Goal: Task Accomplishment & Management: Manage account settings

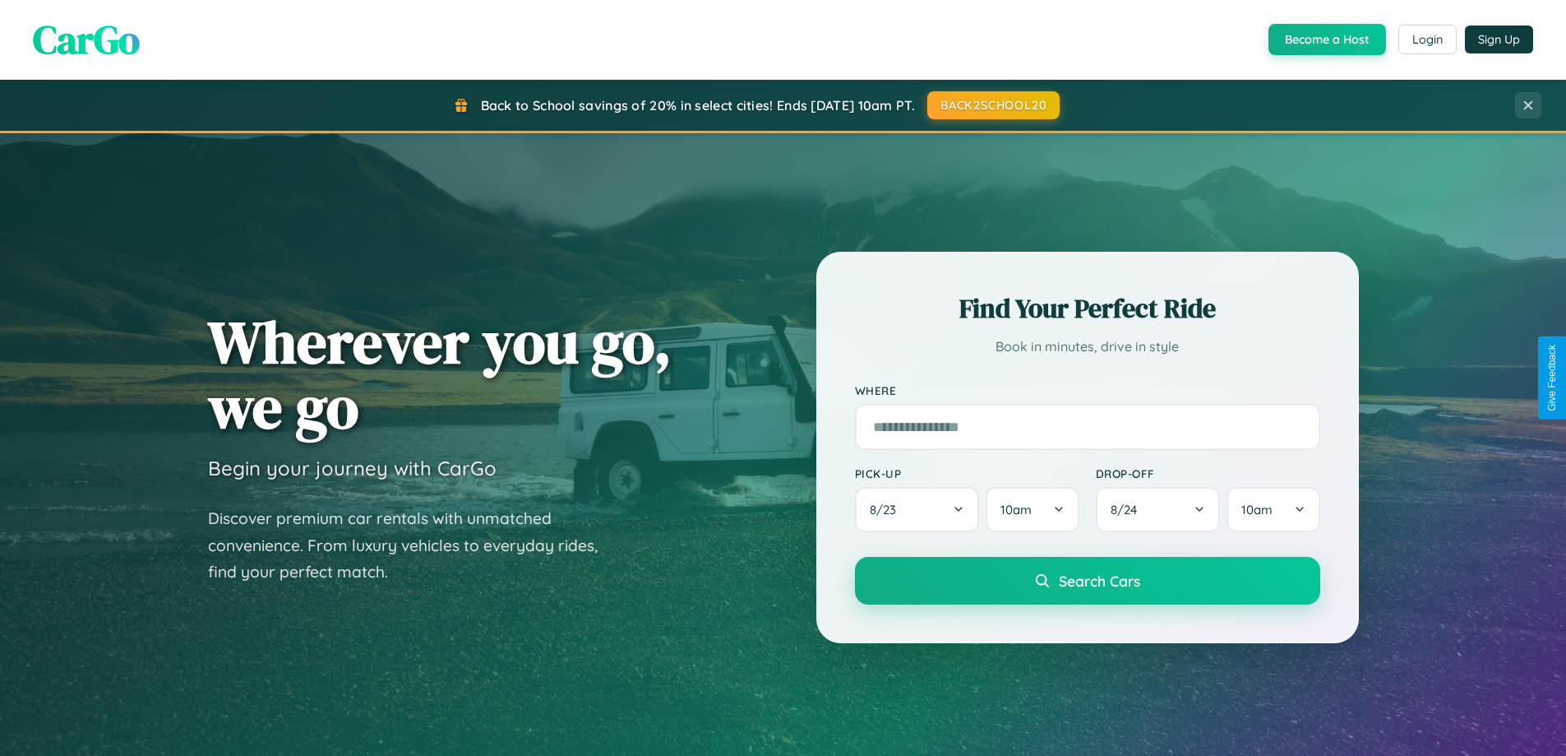
scroll to position [709, 0]
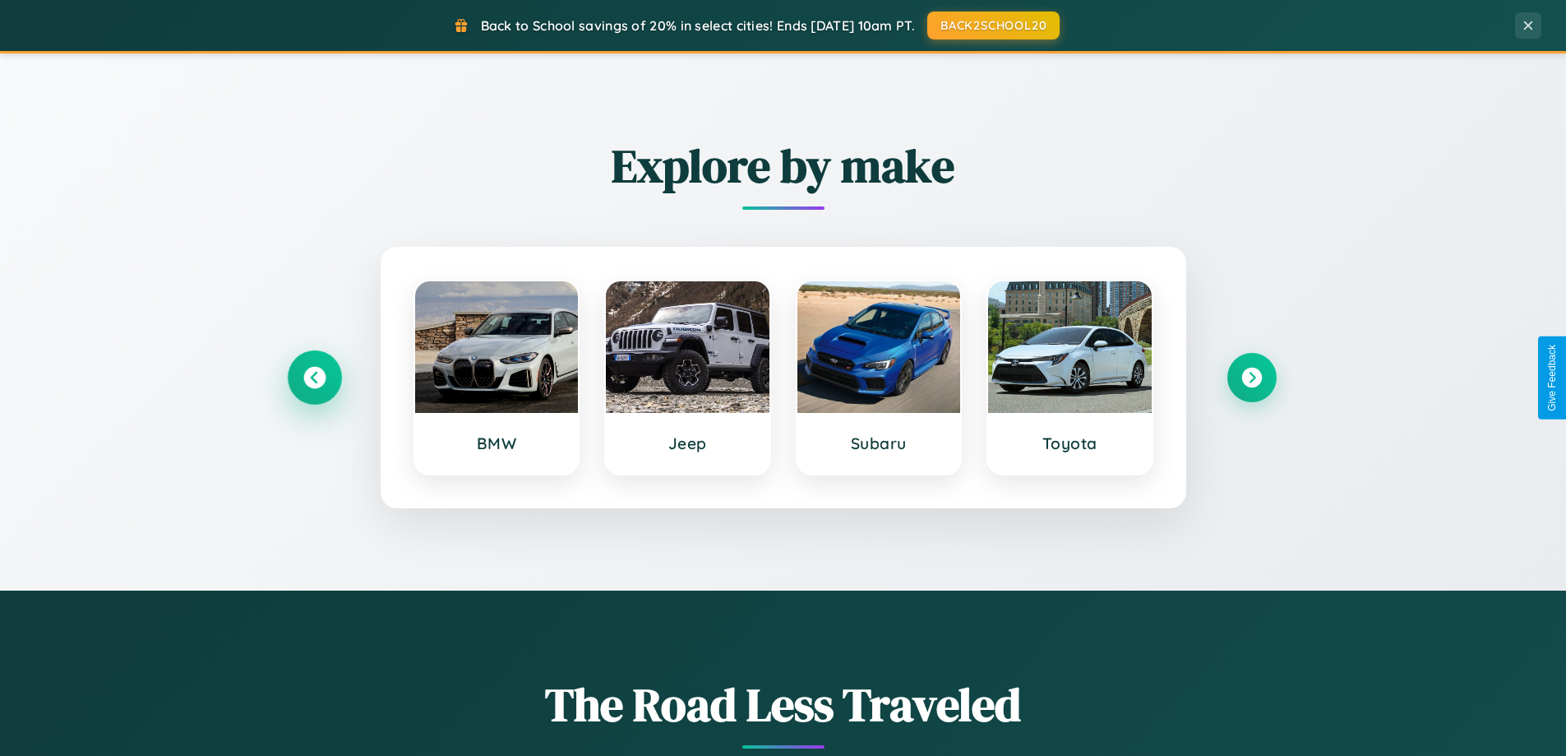
click at [314, 377] on icon at bounding box center [314, 378] width 22 height 22
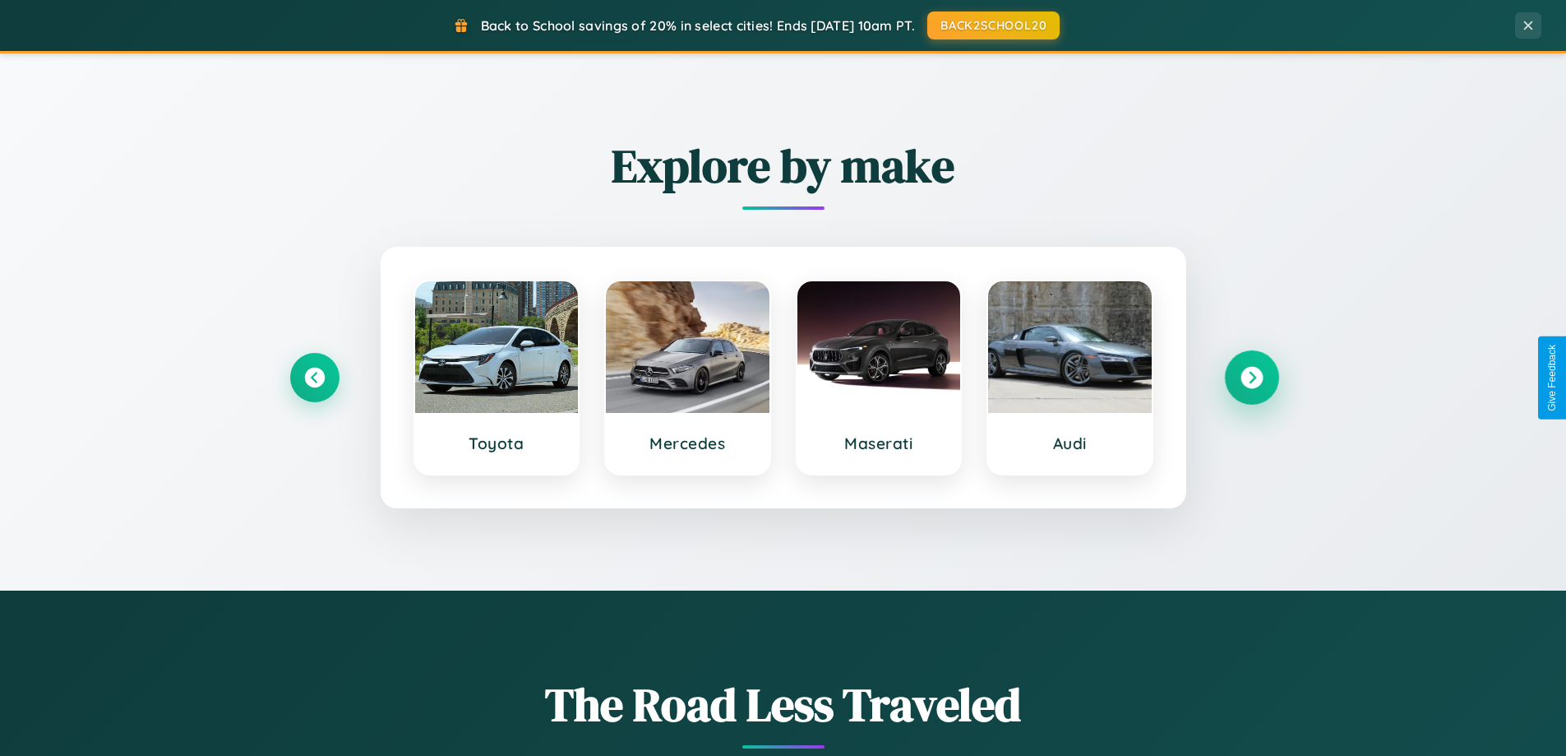
click at [1251, 377] on icon at bounding box center [1252, 378] width 22 height 22
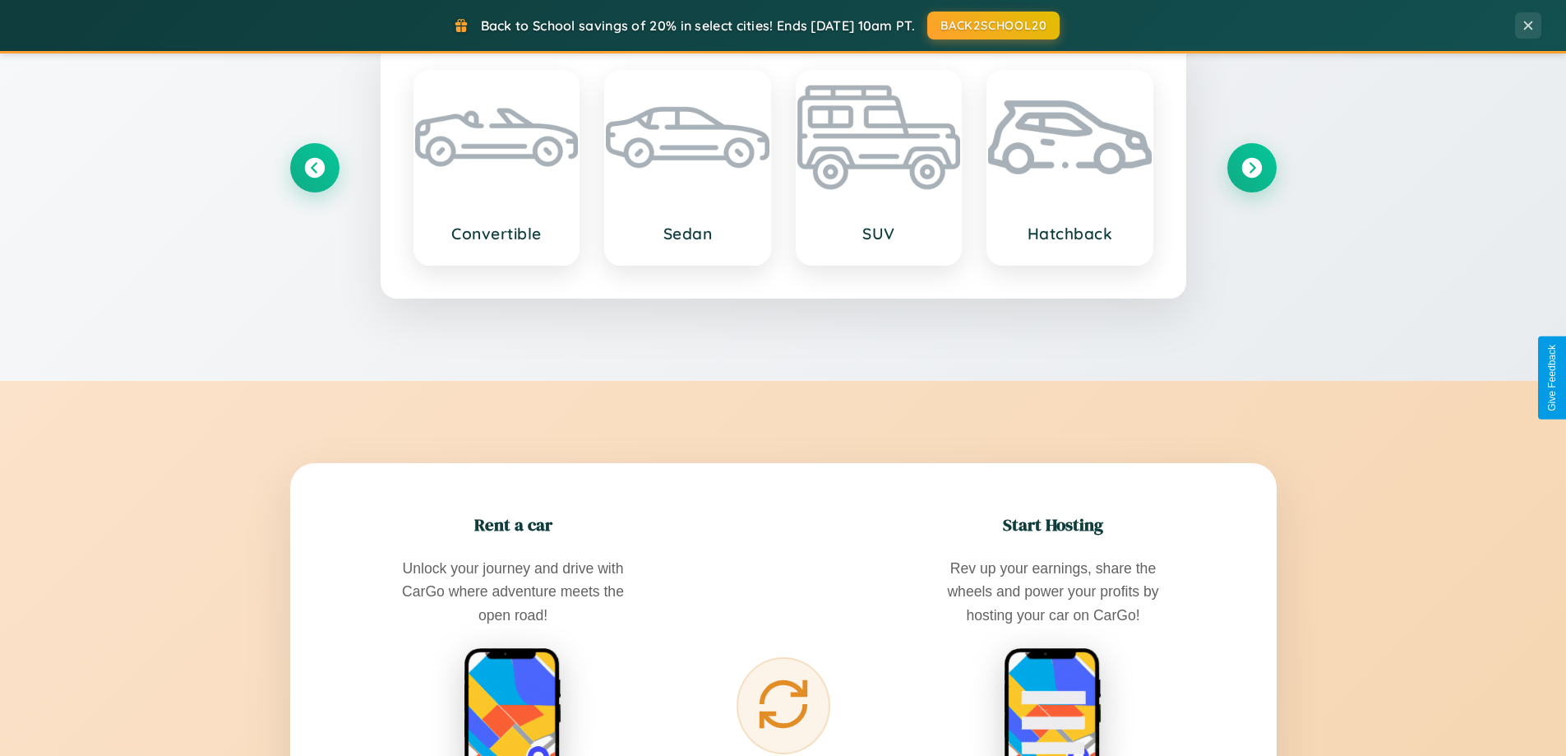
scroll to position [3164, 0]
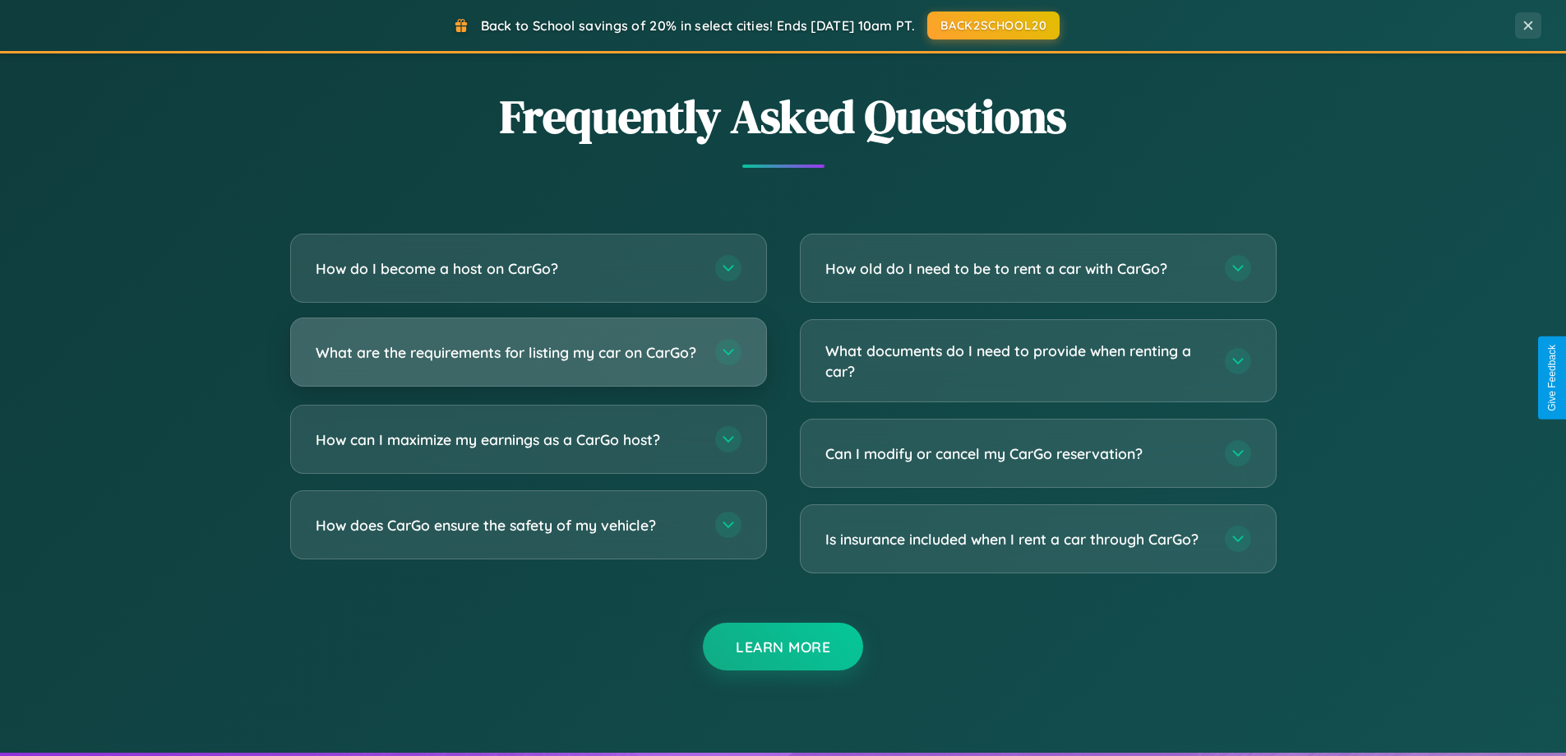
click at [528, 359] on h3 "What are the requirements for listing my car on CarGo?" at bounding box center [507, 352] width 383 height 21
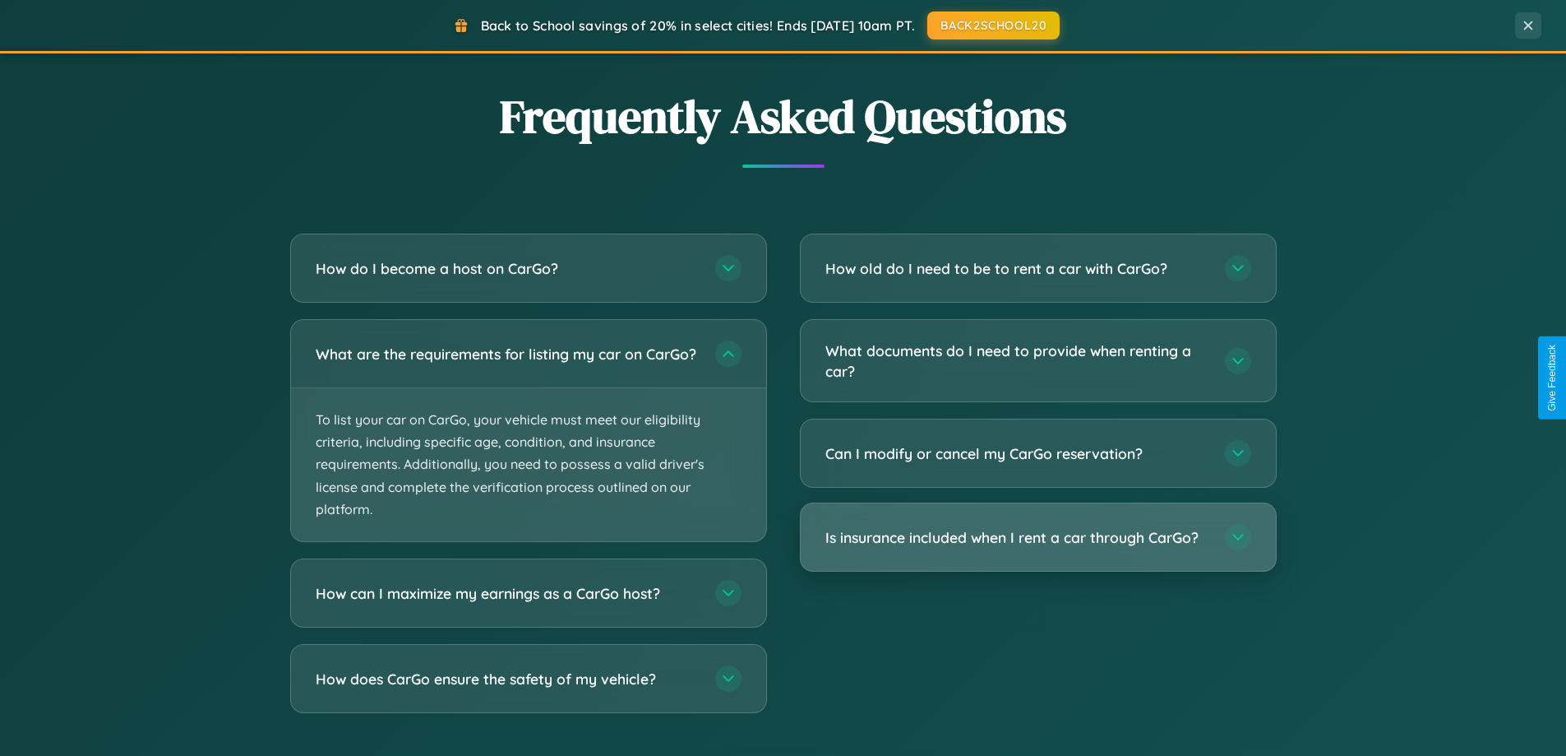
click at [1038, 539] on h3 "Is insurance included when I rent a car through CarGo?" at bounding box center [1017, 537] width 383 height 21
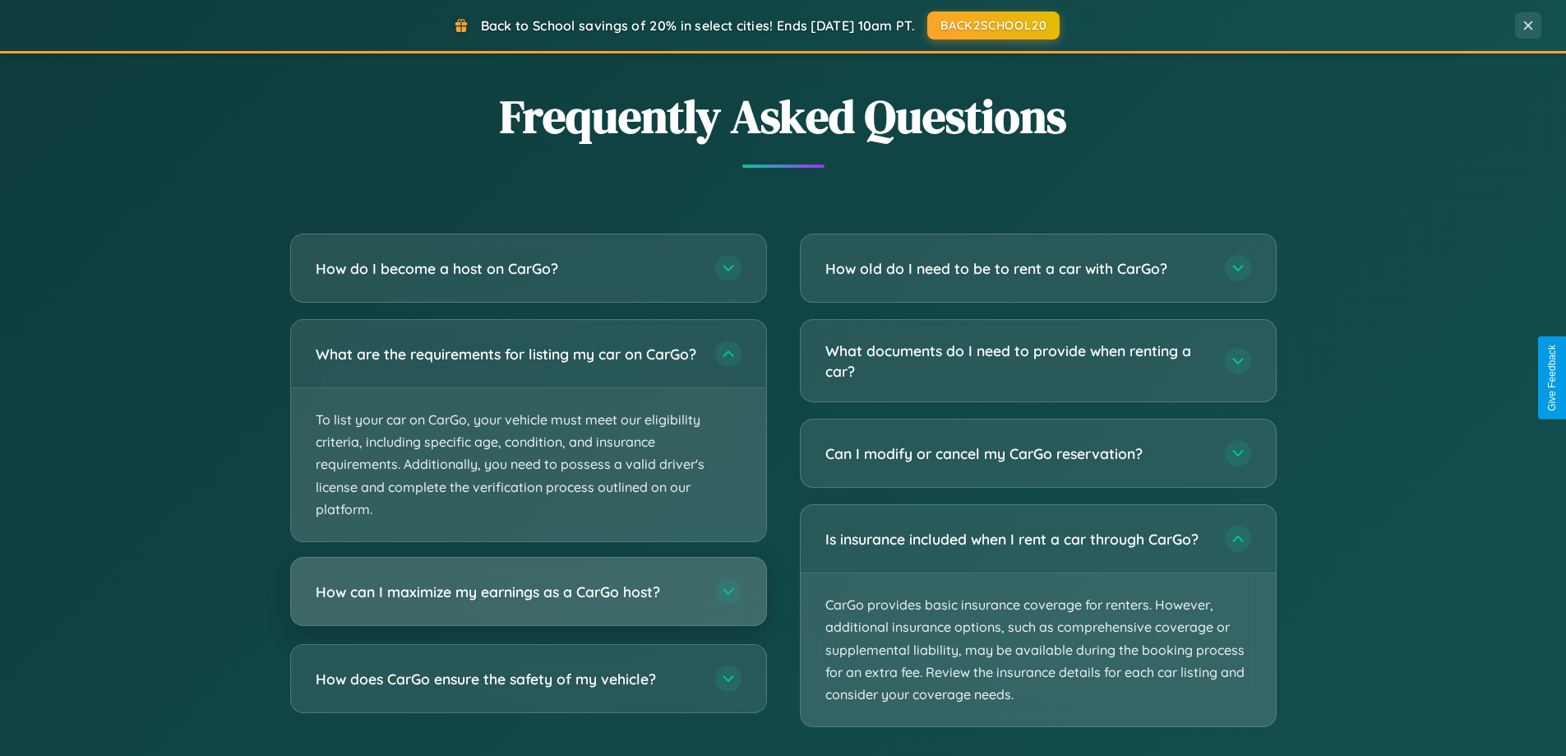
click at [528, 602] on h3 "How can I maximize my earnings as a CarGo host?" at bounding box center [507, 591] width 383 height 21
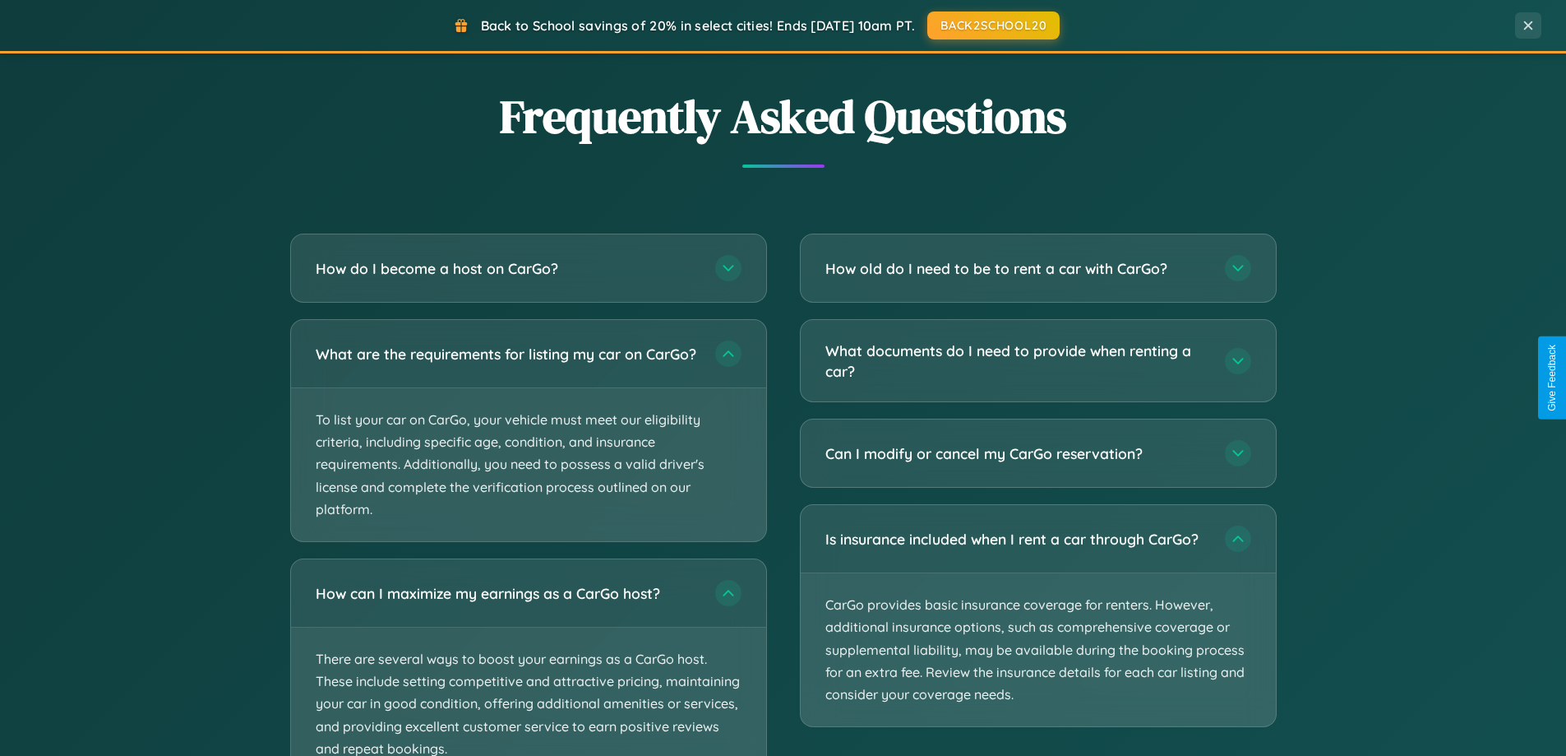
scroll to position [0, 0]
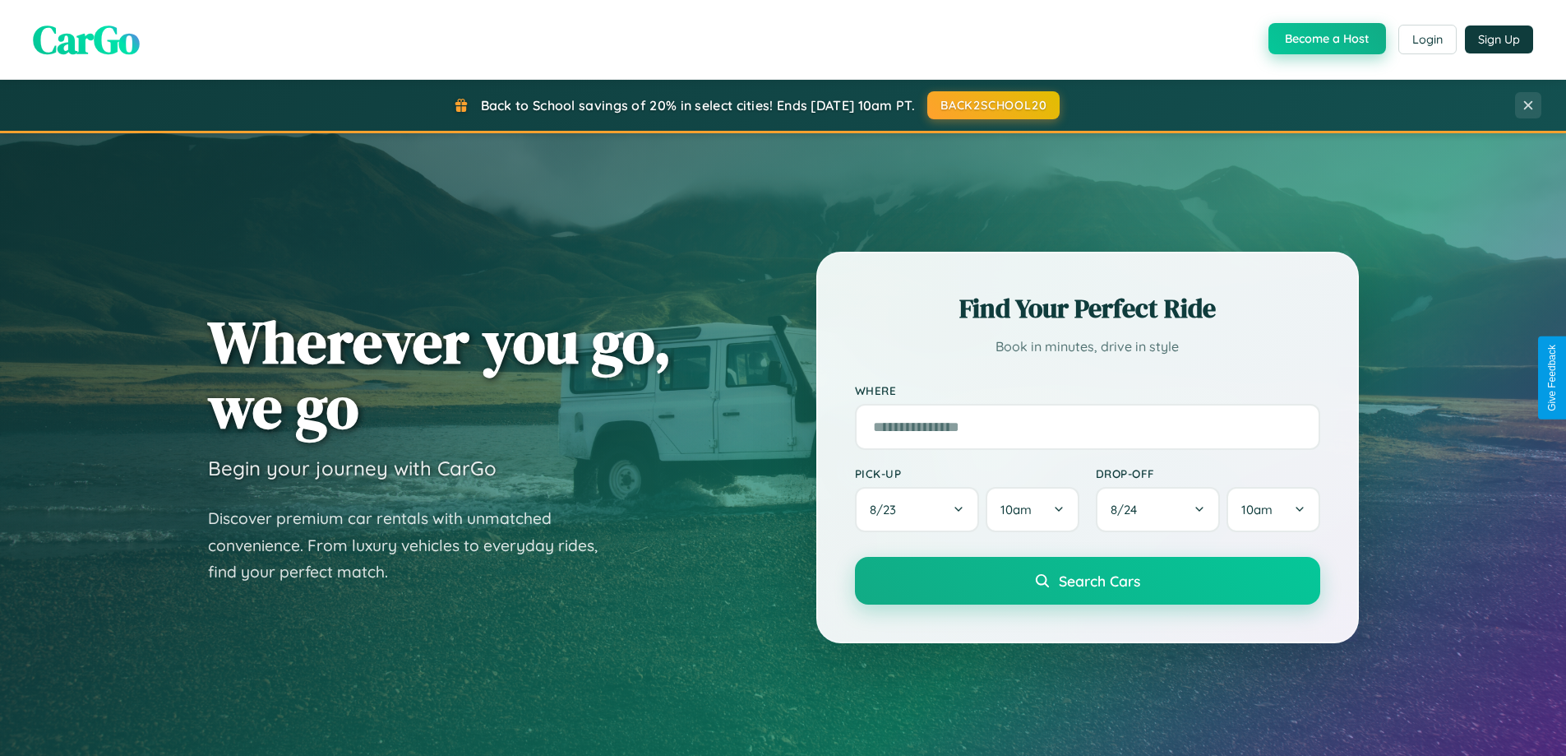
click at [1325, 39] on button "Become a Host" at bounding box center [1328, 38] width 118 height 31
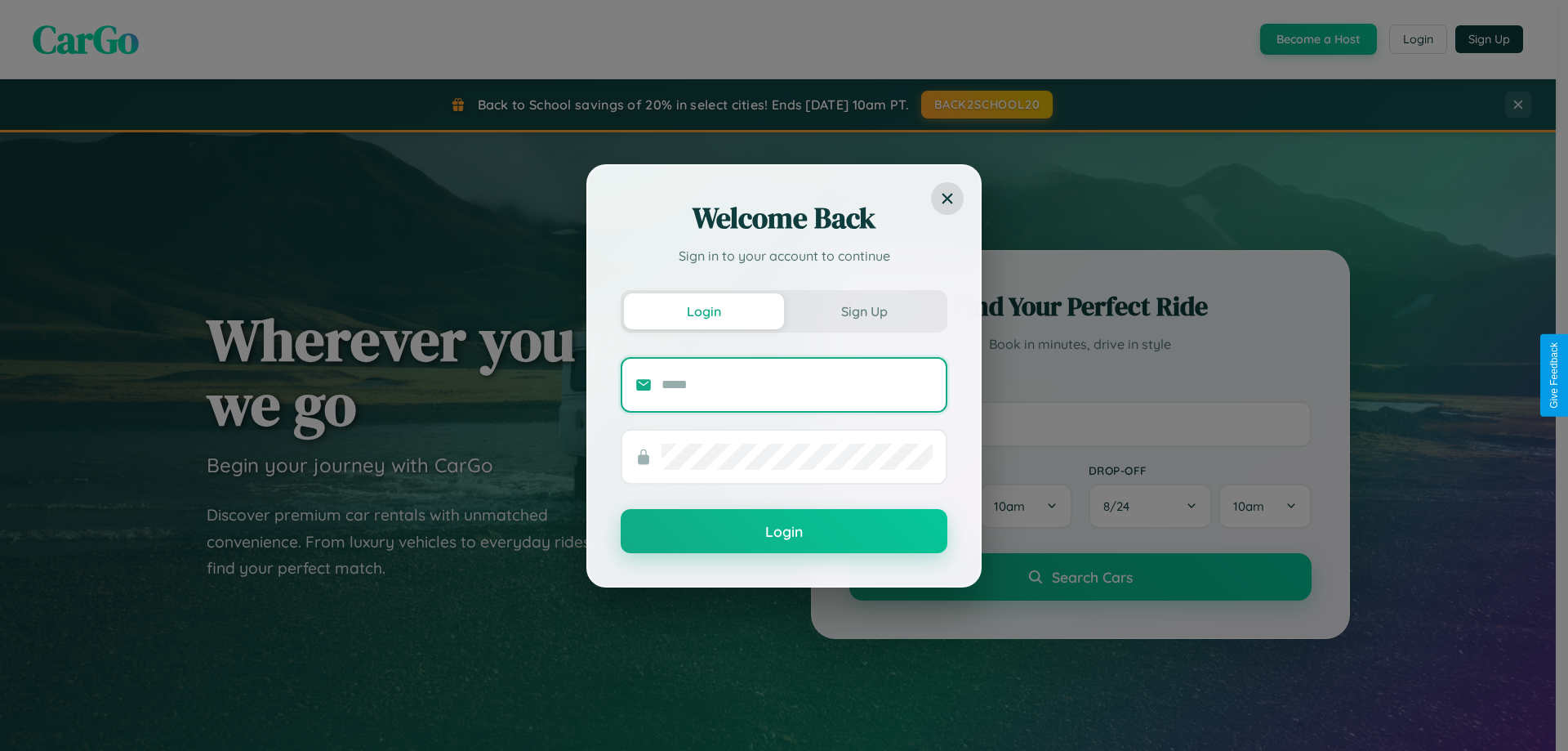
click at [797, 383] on input "text" at bounding box center [796, 384] width 271 height 26
type input "**********"
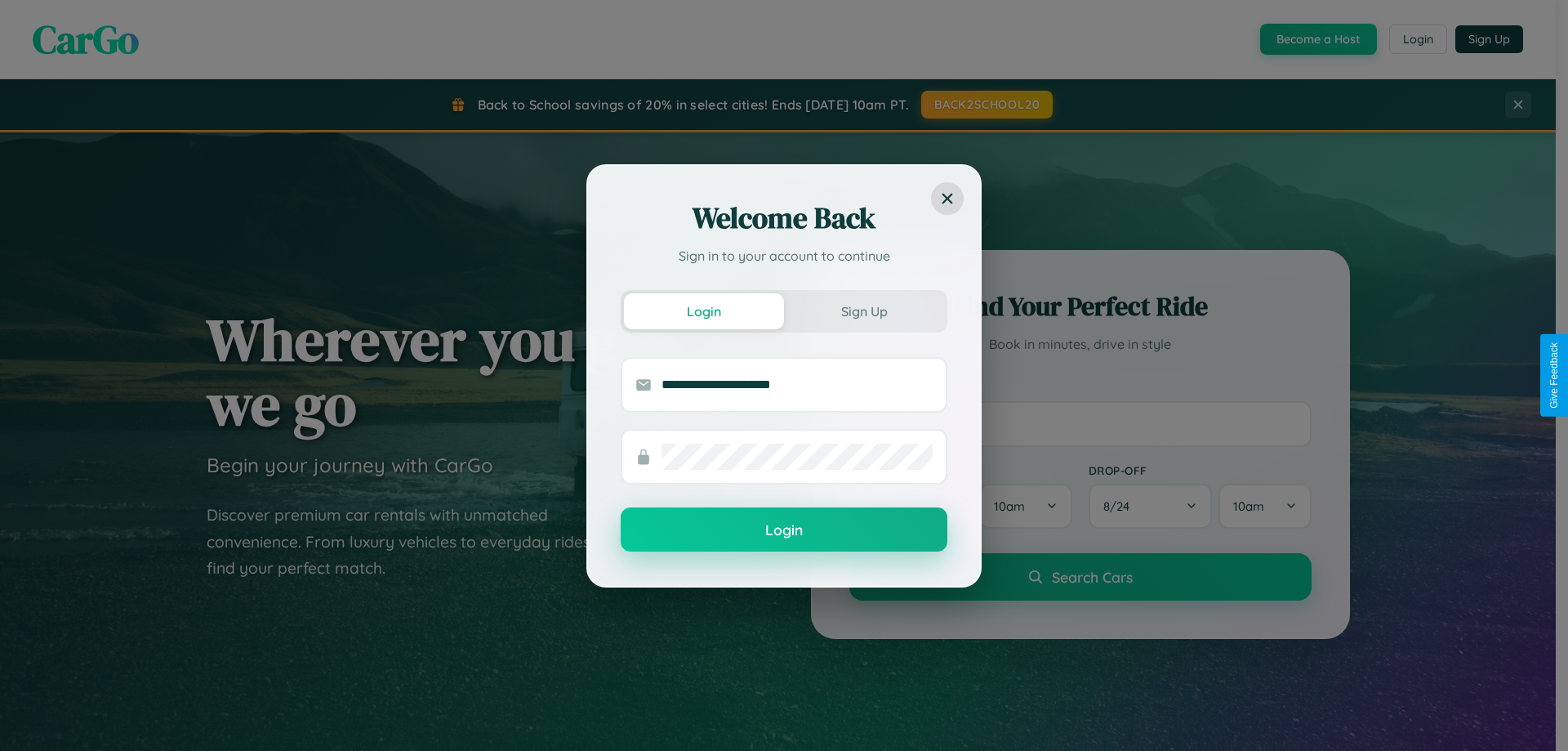
click at [784, 530] on button "Login" at bounding box center [784, 529] width 327 height 44
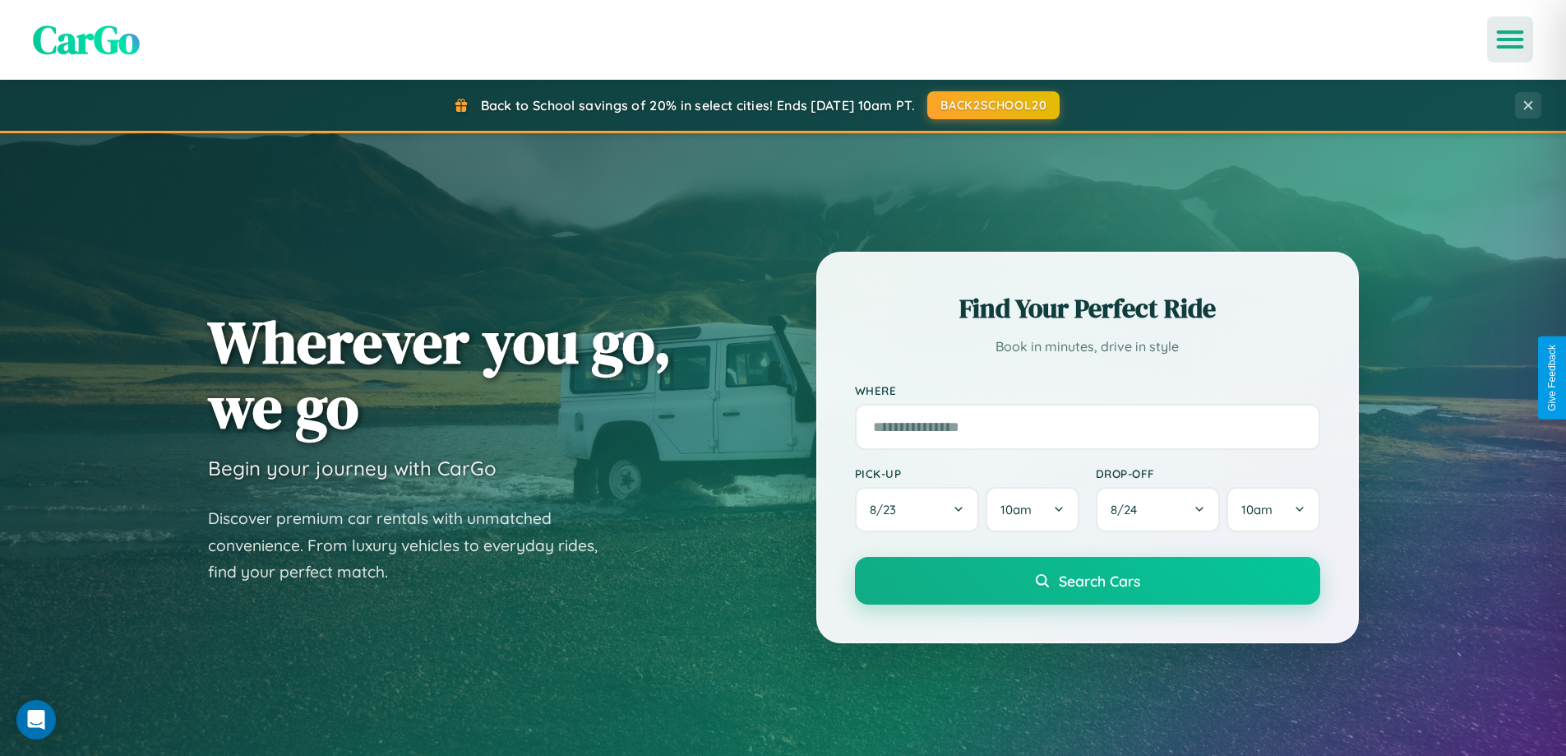
click at [1510, 39] on icon "Open menu" at bounding box center [1511, 39] width 24 height 15
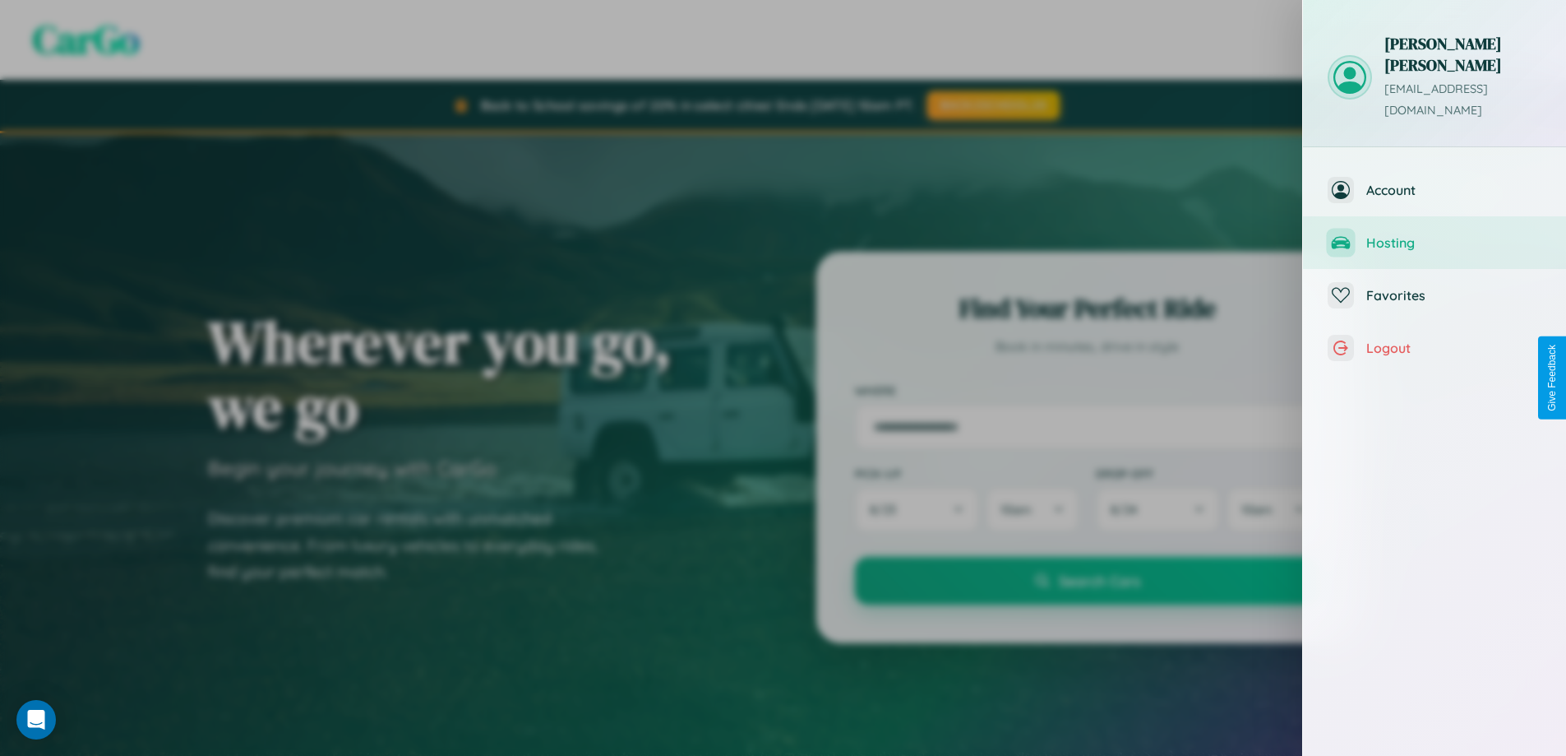
click at [1435, 234] on span "Hosting" at bounding box center [1454, 242] width 175 height 16
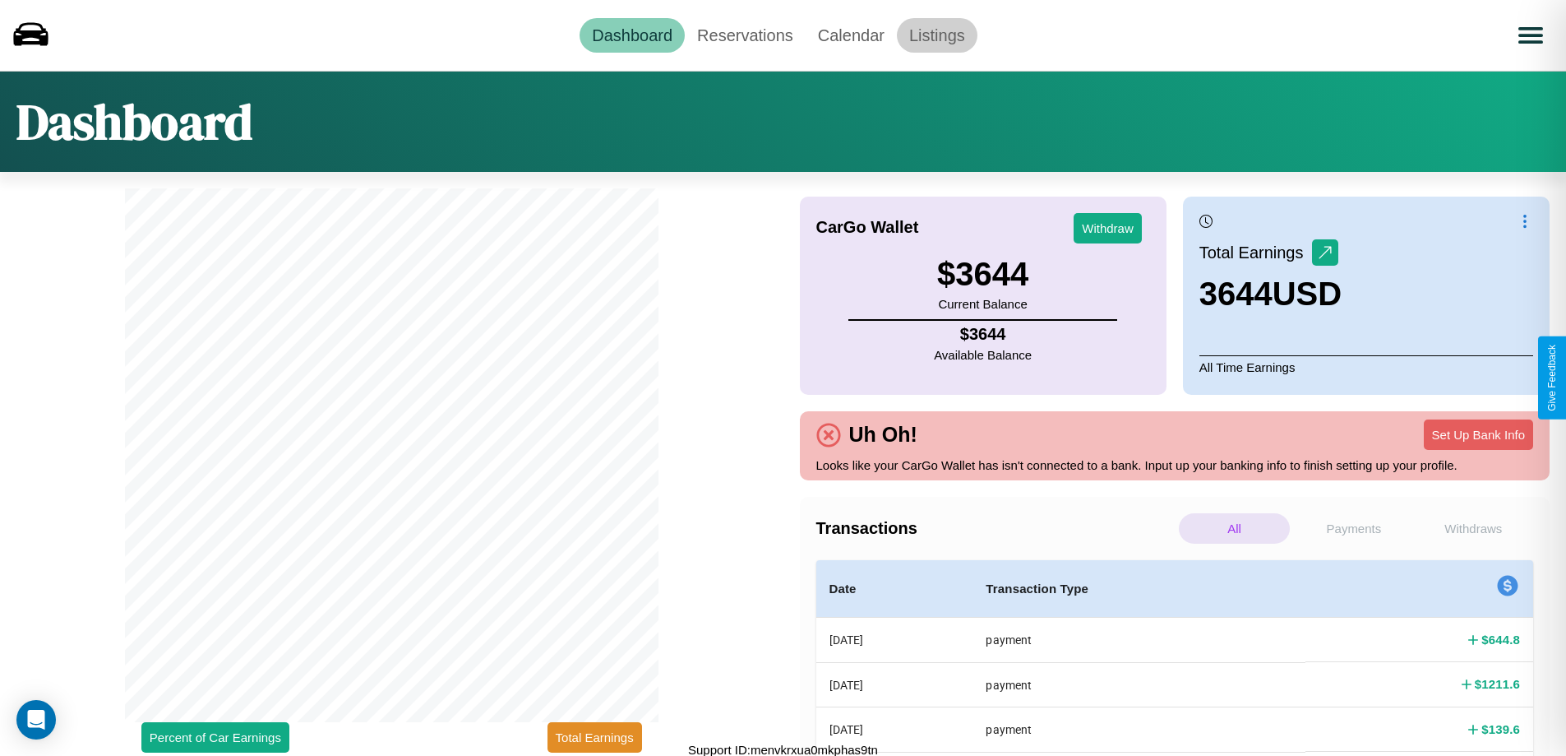
click at [937, 35] on link "Listings" at bounding box center [937, 35] width 81 height 35
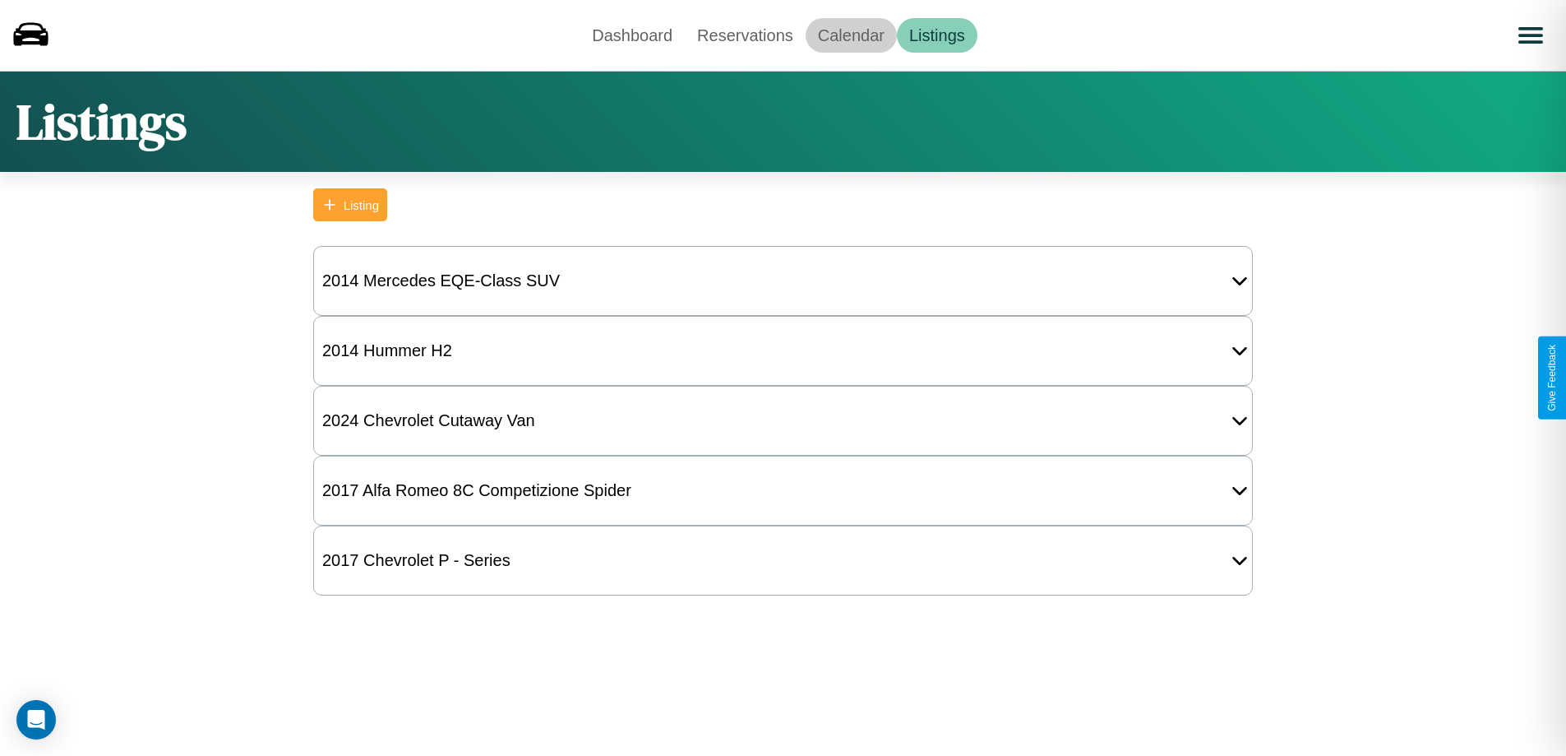
click at [851, 35] on link "Calendar" at bounding box center [851, 35] width 91 height 35
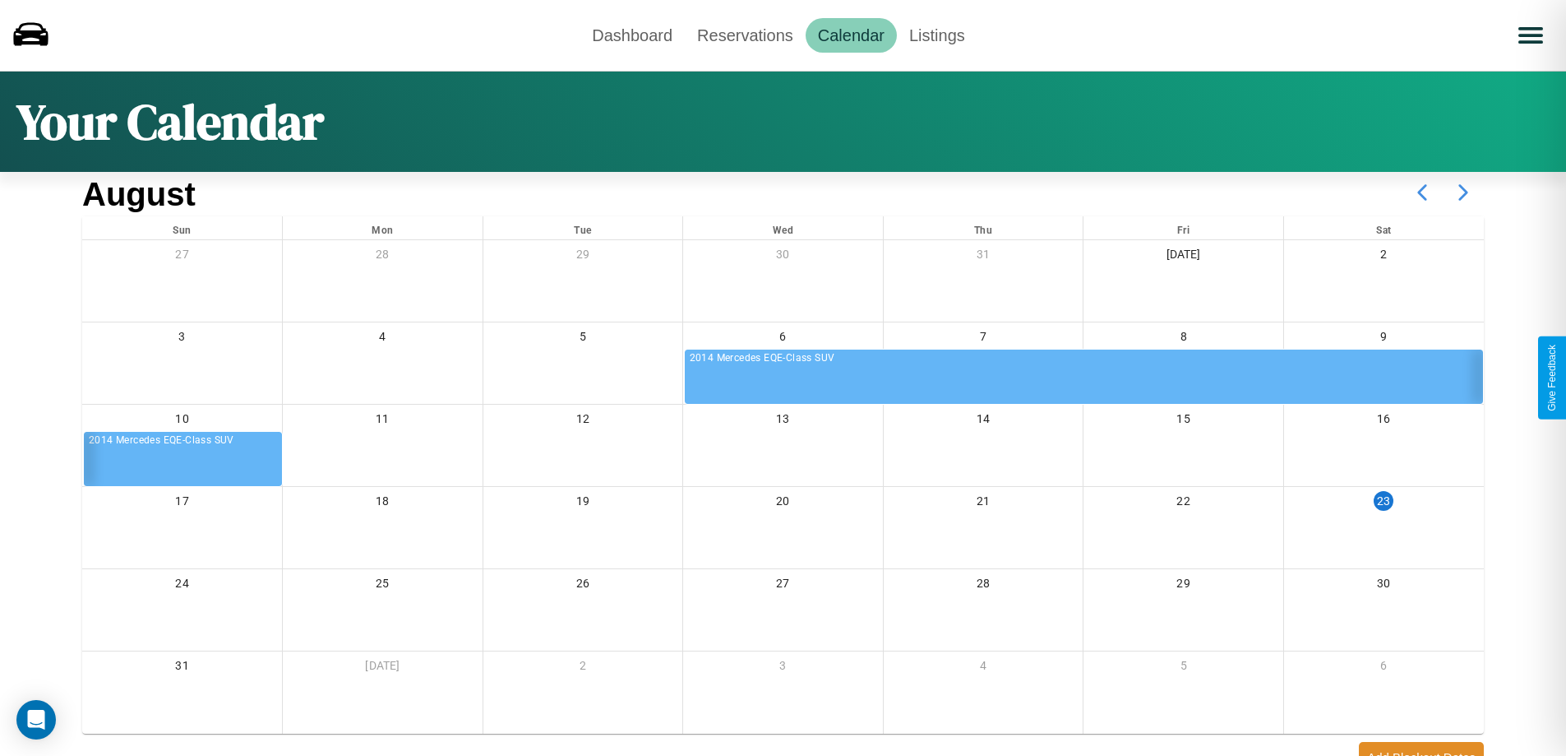
click at [1464, 192] on icon at bounding box center [1463, 192] width 41 height 41
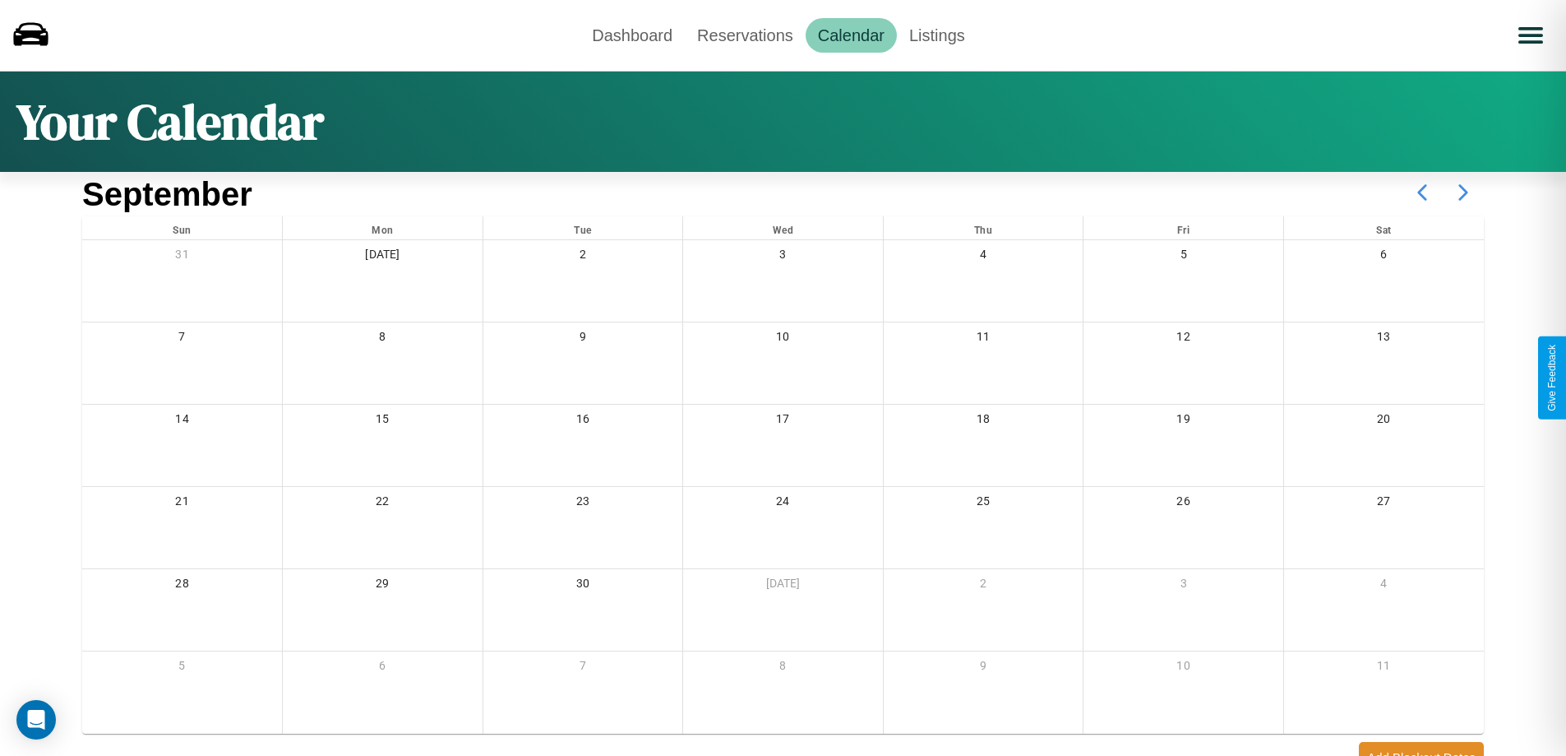
click at [1464, 192] on icon at bounding box center [1463, 192] width 41 height 41
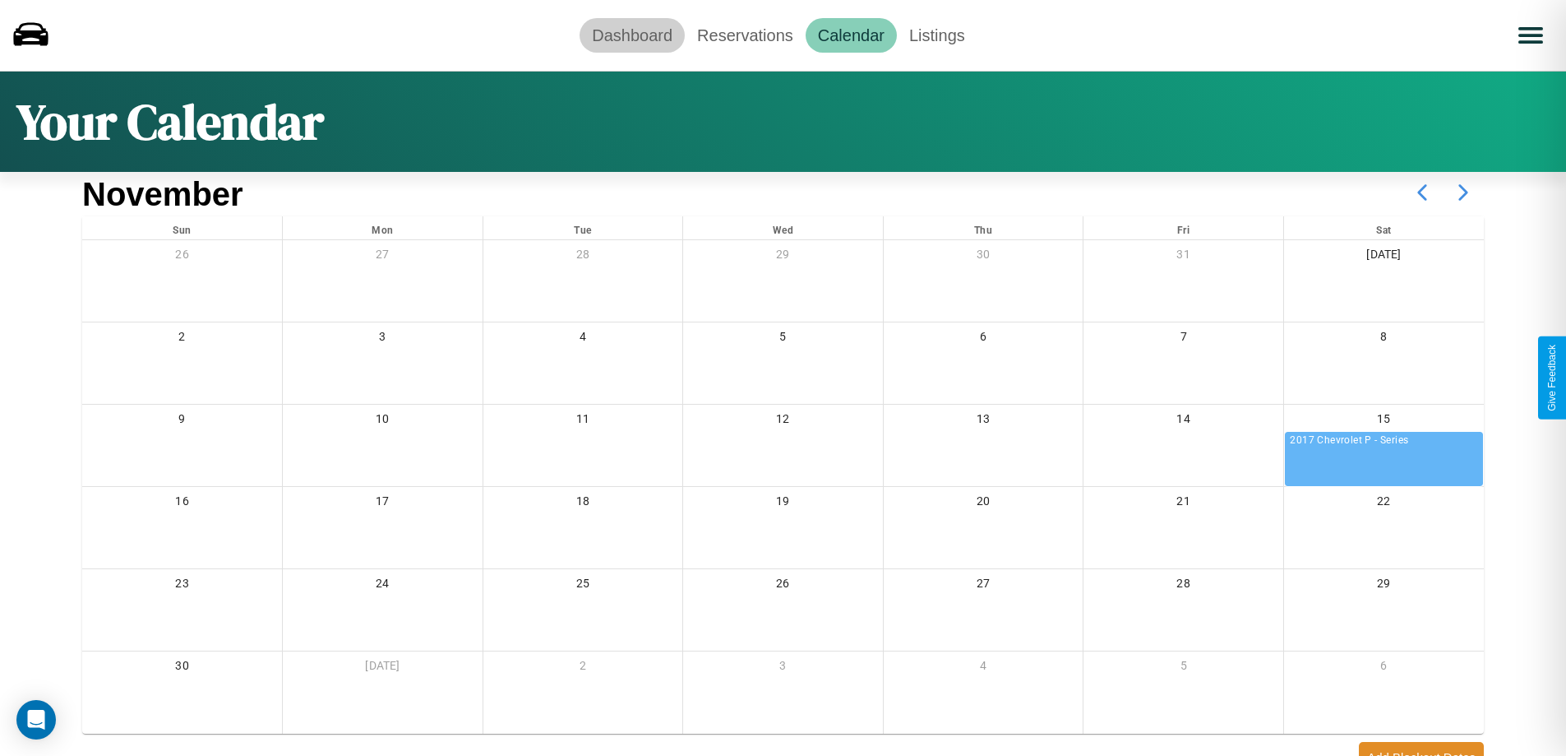
click at [632, 35] on link "Dashboard" at bounding box center [632, 35] width 105 height 35
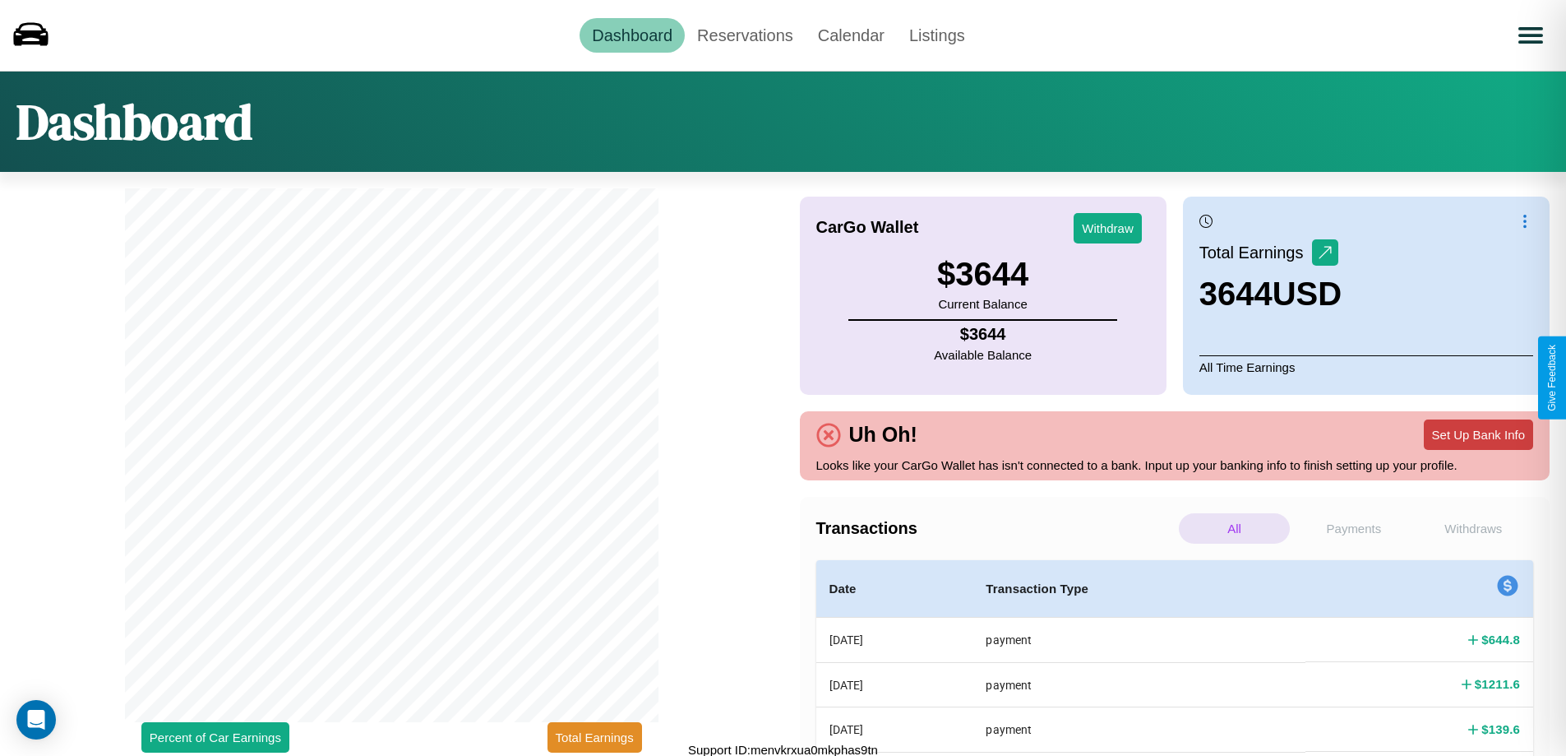
click at [1478, 434] on button "Set Up Bank Info" at bounding box center [1478, 434] width 109 height 30
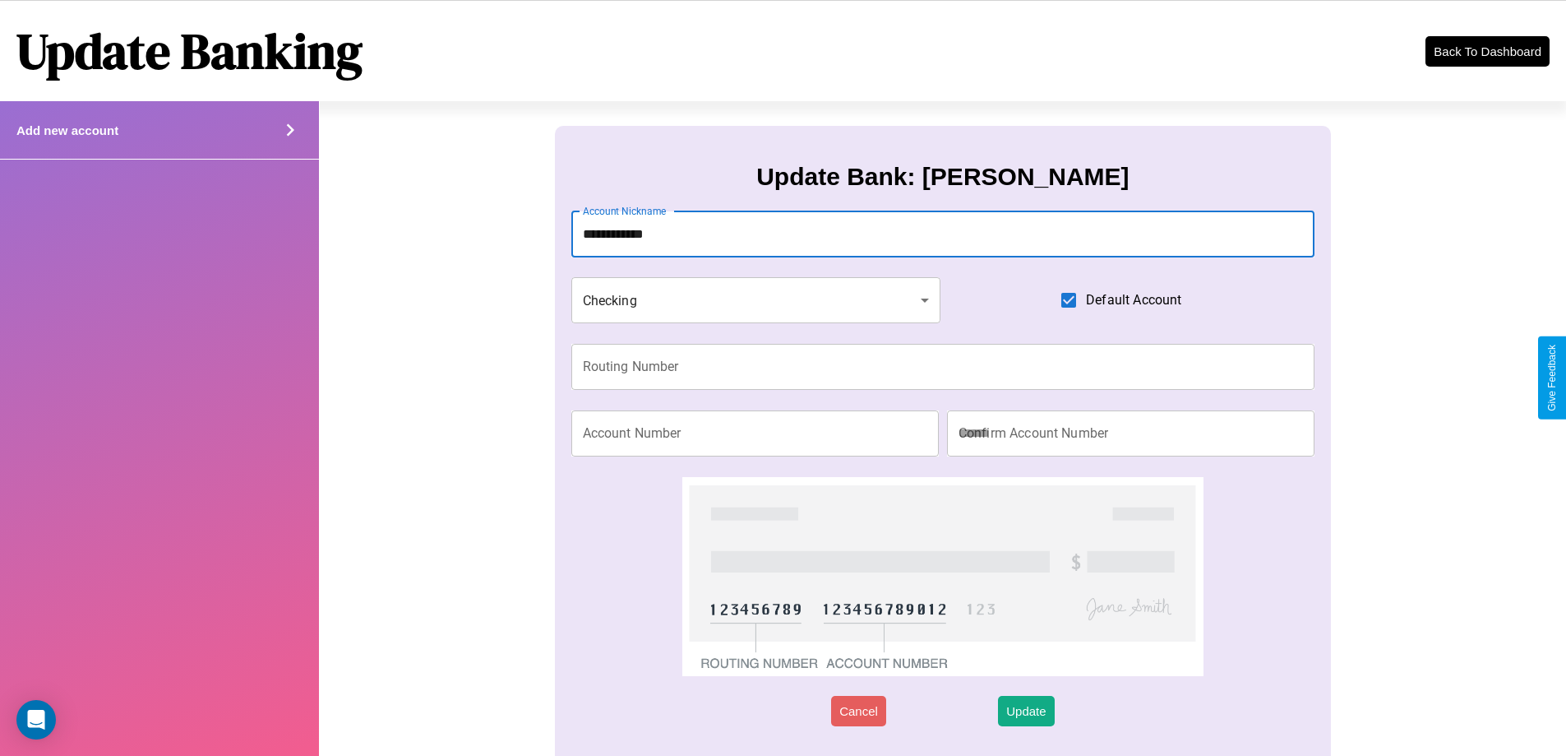
type input "**********"
